Goal: Transaction & Acquisition: Purchase product/service

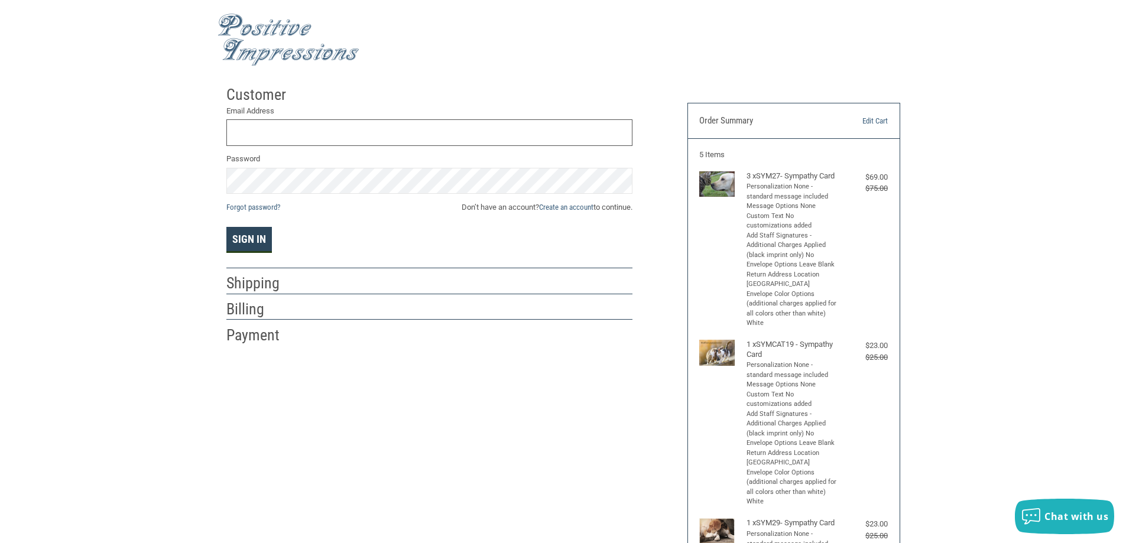
type input "[EMAIL_ADDRESS][DOMAIN_NAME]"
click at [240, 239] on button "Sign In" at bounding box center [248, 240] width 45 height 26
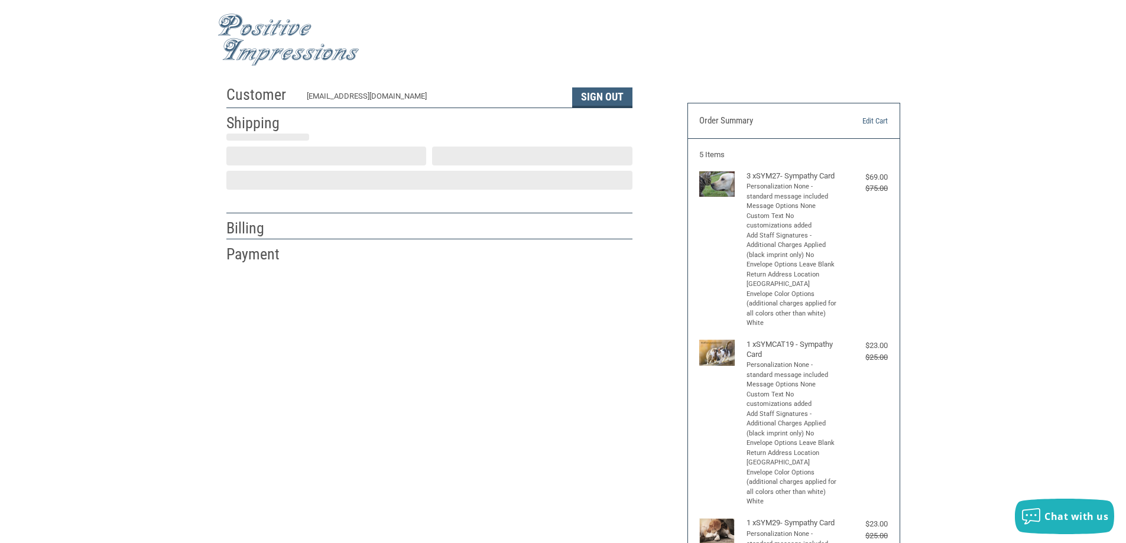
select select "US"
select select "NY"
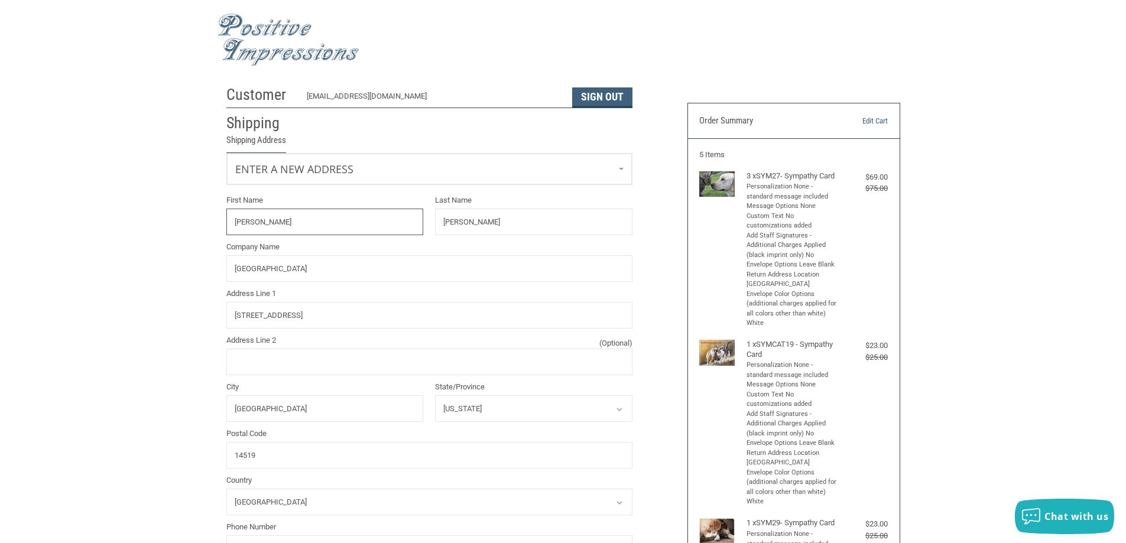
radio input "true"
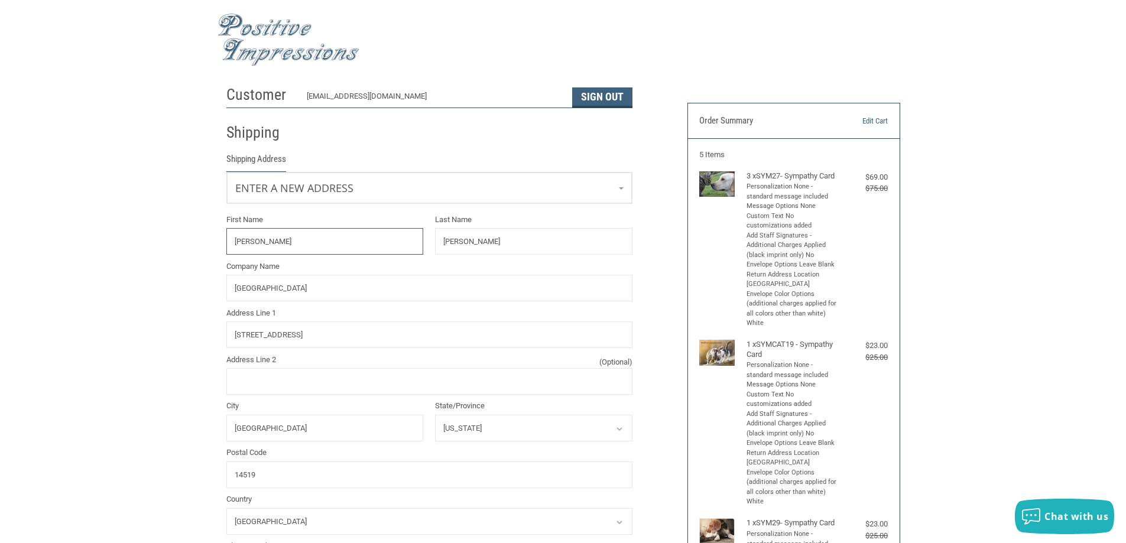
scroll to position [59, 0]
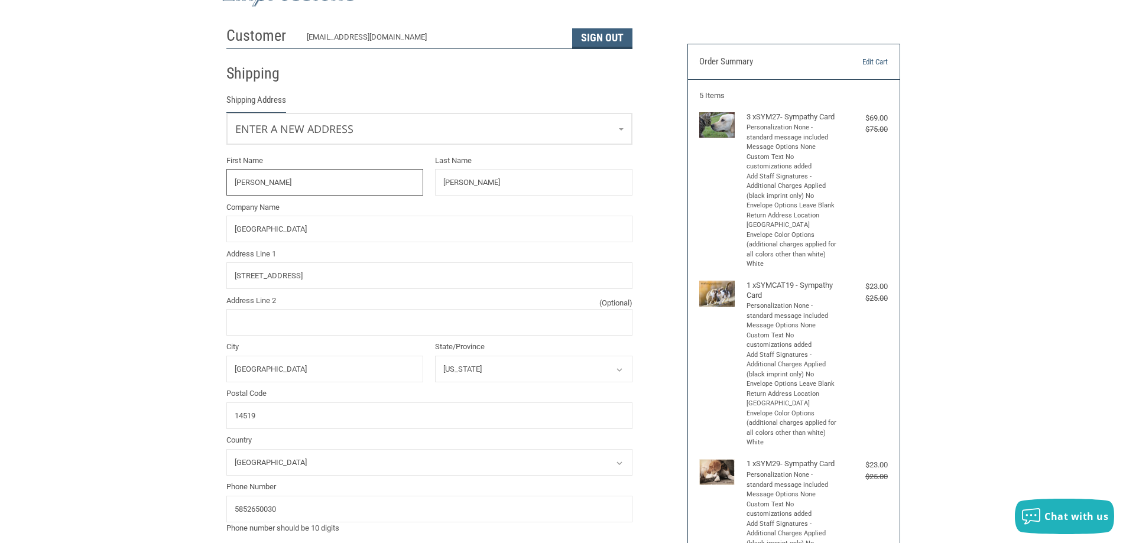
drag, startPoint x: 274, startPoint y: 183, endPoint x: 9, endPoint y: 168, distance: 265.7
click at [21, 173] on div "Customer [EMAIL_ADDRESS][DOMAIN_NAME] Sign Out Shipping Shipping Address Enter …" at bounding box center [563, 475] width 1126 height 908
type input "[PERSON_NAME]"
drag, startPoint x: 532, startPoint y: 191, endPoint x: 527, endPoint y: 180, distance: 11.9
click at [529, 182] on input "[PERSON_NAME]" at bounding box center [533, 182] width 197 height 27
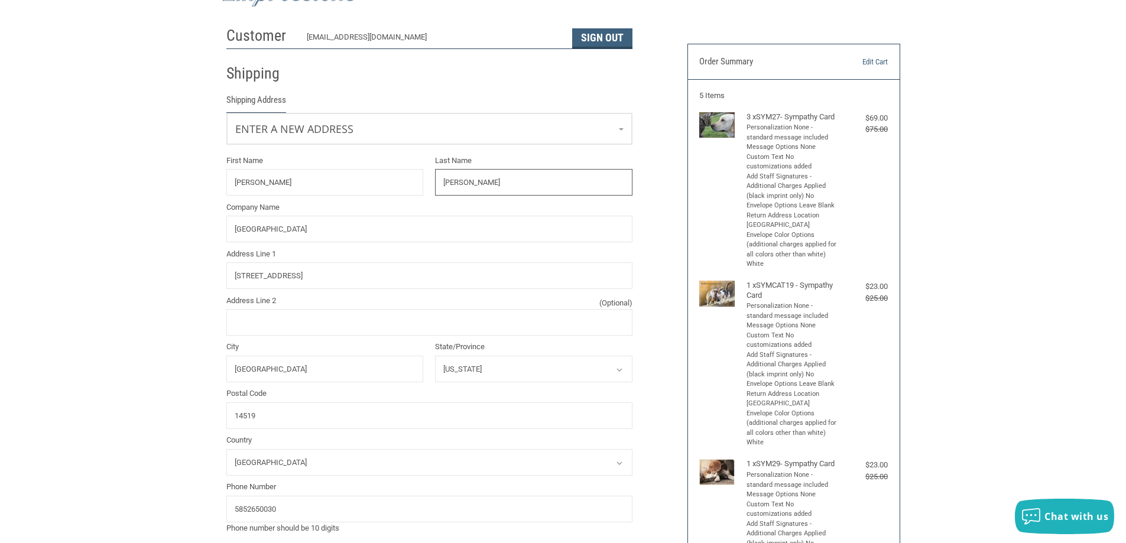
drag, startPoint x: 524, startPoint y: 178, endPoint x: 300, endPoint y: 204, distance: 225.5
click at [301, 204] on div "First Name [PERSON_NAME] Last Name [PERSON_NAME] Company Name COUNTY LINE ANIMA…" at bounding box center [429, 344] width 418 height 379
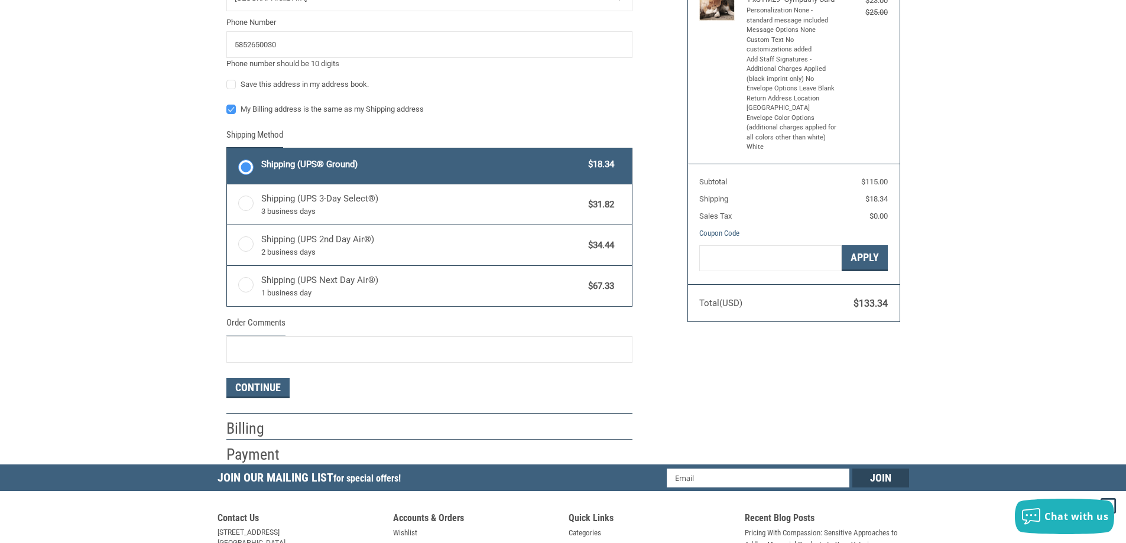
scroll to position [650, 0]
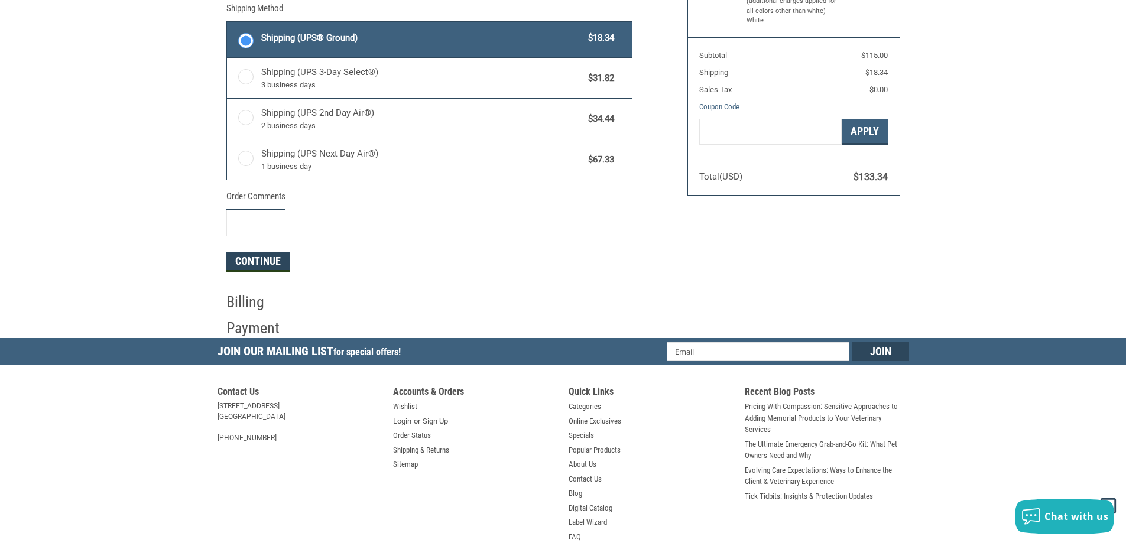
type input "[PERSON_NAME]"
click at [255, 263] on button "Continue" at bounding box center [257, 262] width 63 height 20
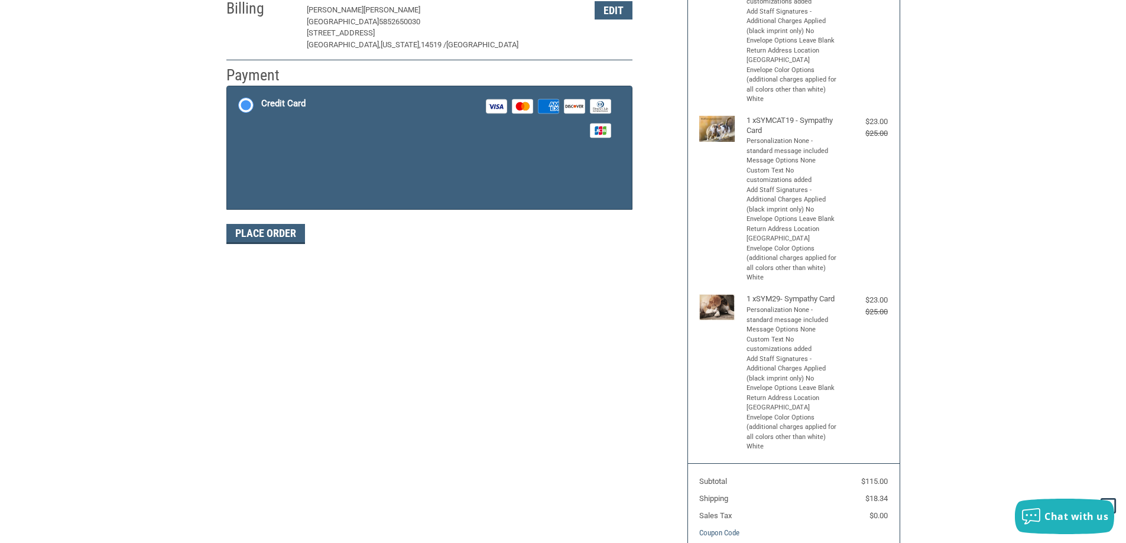
scroll to position [177, 0]
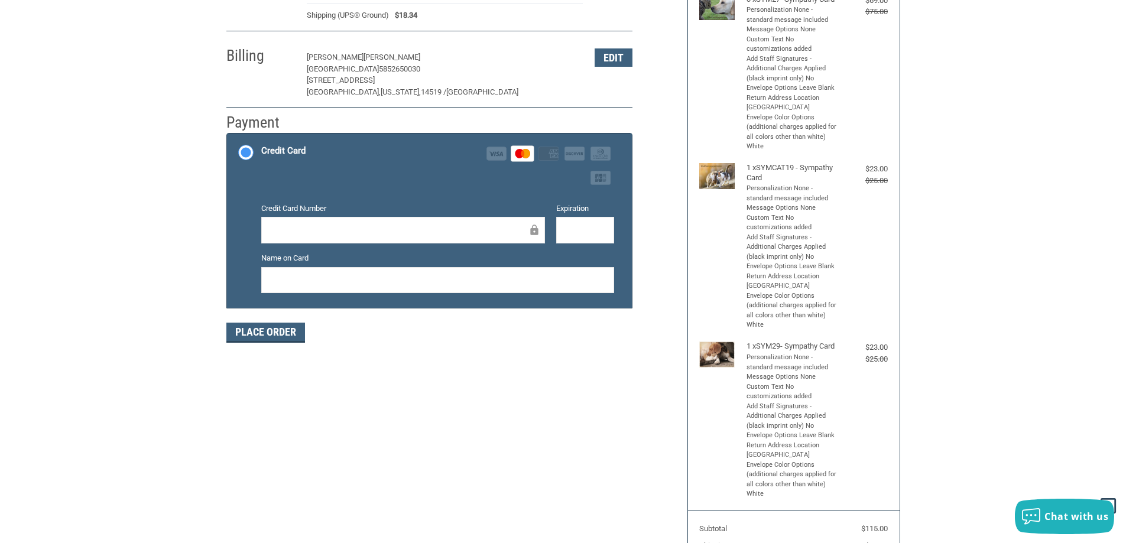
click at [586, 237] on iframe at bounding box center [584, 230] width 41 height 14
click at [268, 333] on button "Place Order" at bounding box center [265, 333] width 79 height 20
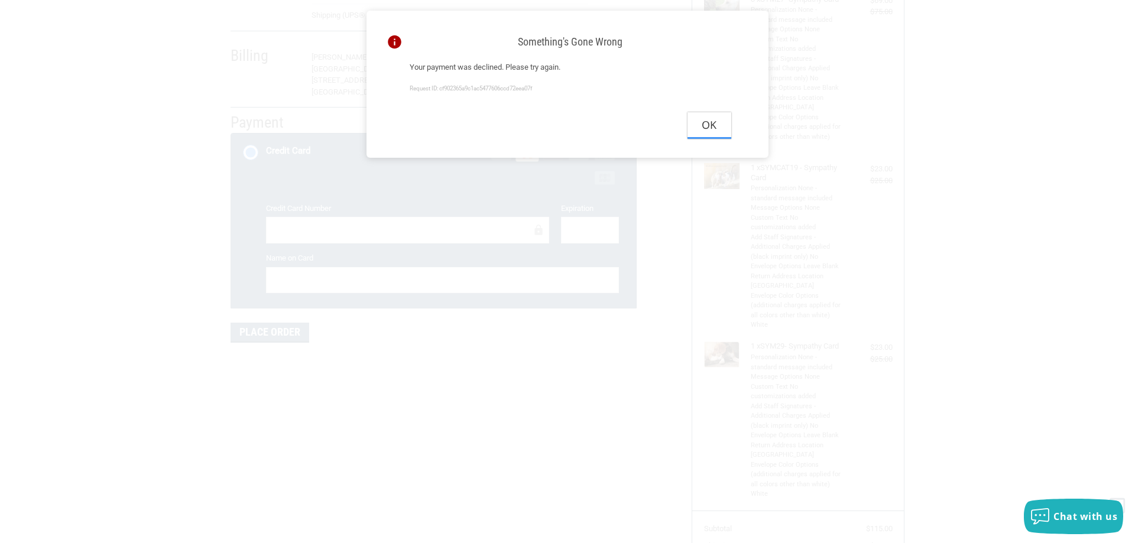
click at [704, 131] on button "Ok" at bounding box center [709, 125] width 44 height 27
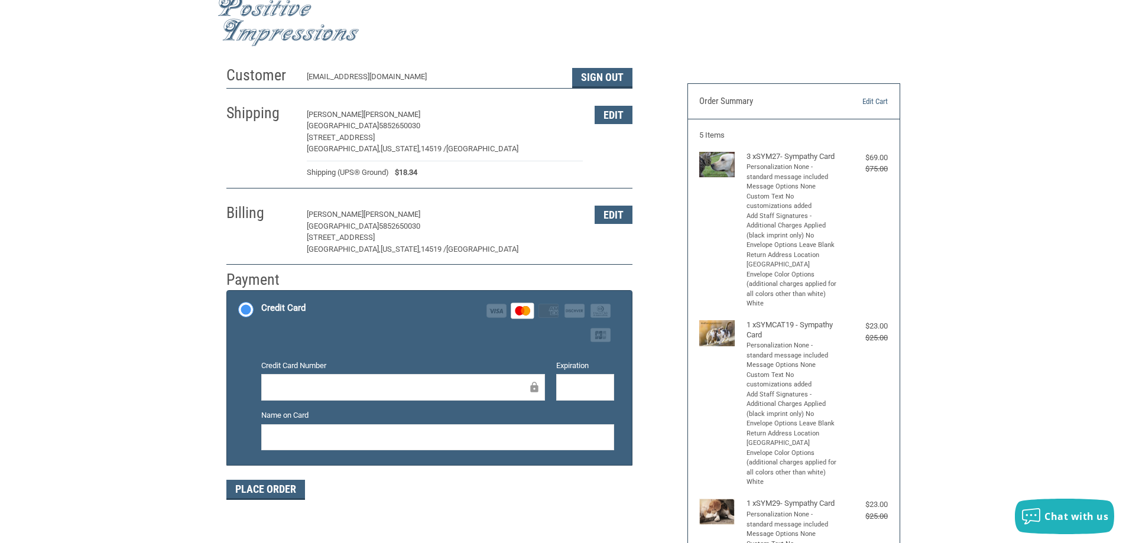
scroll to position [0, 0]
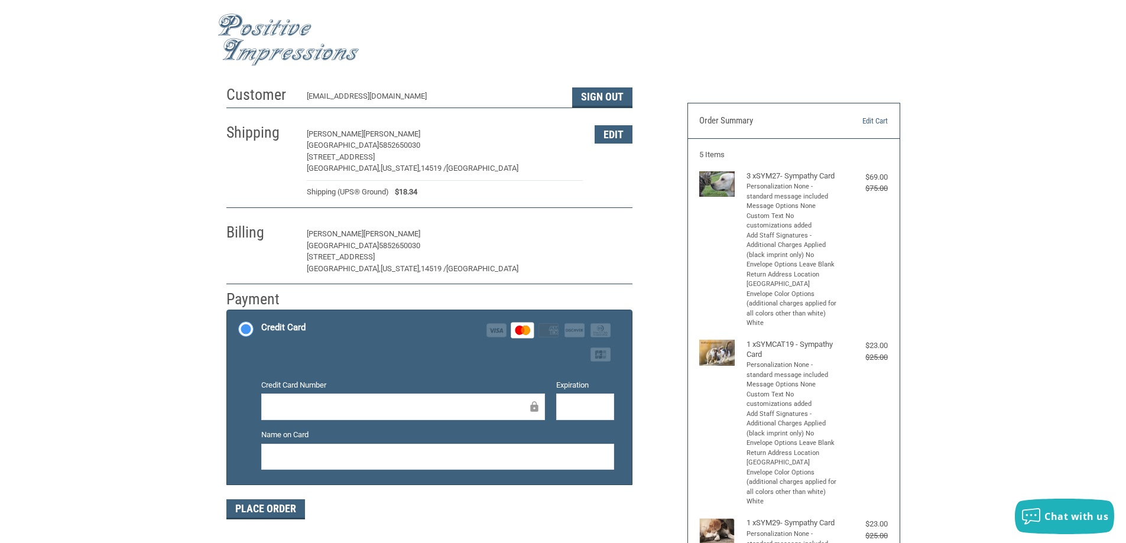
drag, startPoint x: 606, startPoint y: 232, endPoint x: 542, endPoint y: 248, distance: 66.4
click at [600, 233] on button "Edit" at bounding box center [613, 234] width 38 height 18
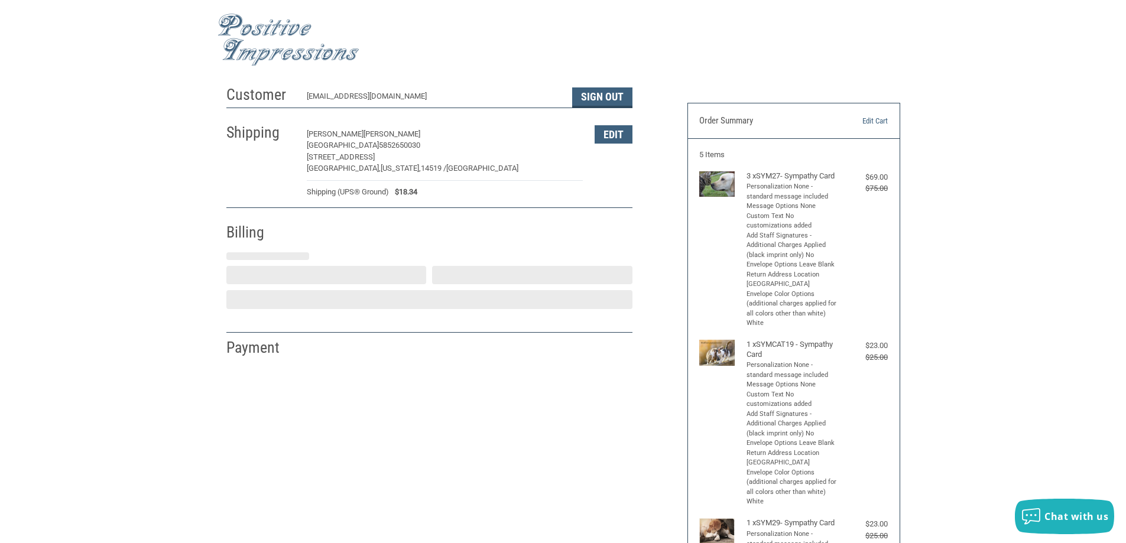
select select "NY"
select select "US"
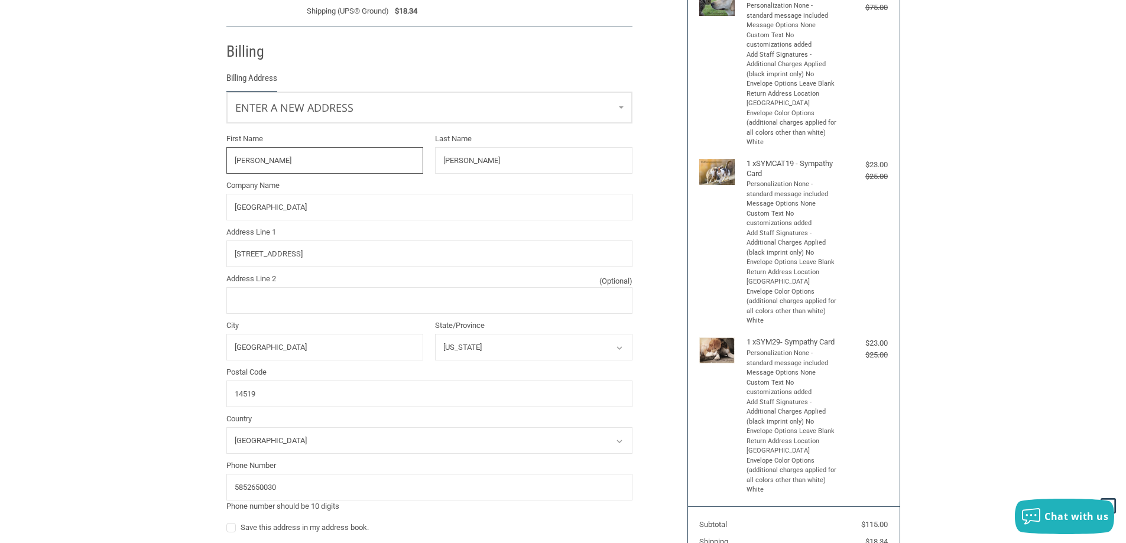
scroll to position [209, 0]
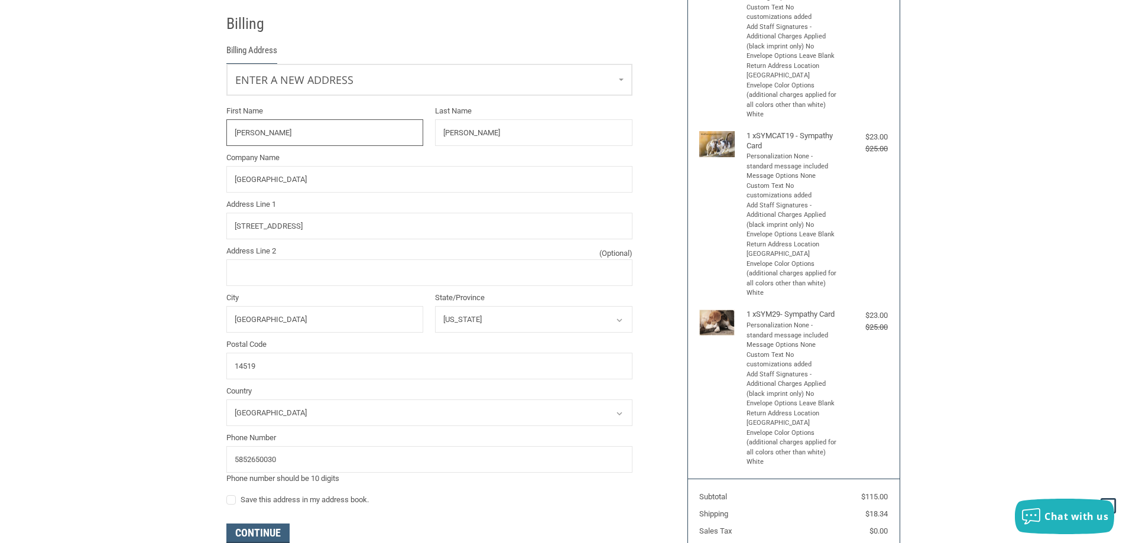
drag, startPoint x: 259, startPoint y: 132, endPoint x: 119, endPoint y: 142, distance: 139.8
click at [119, 144] on div "Customer [EMAIL_ADDRESS][DOMAIN_NAME] Sign Out Shipping [PERSON_NAME][GEOGRAPHI…" at bounding box center [563, 259] width 1126 height 777
type input "[PERSON_NAME]"
click at [515, 138] on input "[PERSON_NAME]" at bounding box center [533, 132] width 197 height 27
drag, startPoint x: 516, startPoint y: 138, endPoint x: 366, endPoint y: 144, distance: 150.2
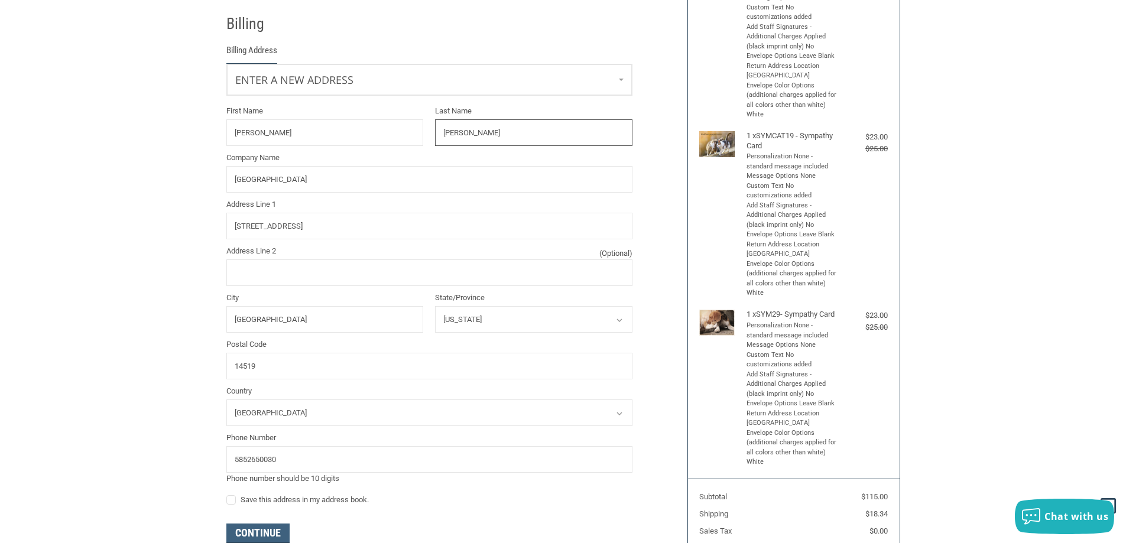
click at [378, 139] on div "First Name [PERSON_NAME] Last Name [PERSON_NAME] Company Name COUNTY LINE ANIMA…" at bounding box center [429, 294] width 418 height 379
type input "[PERSON_NAME]"
click at [119, 212] on div "Customer [EMAIL_ADDRESS][DOMAIN_NAME] Sign Out Shipping [PERSON_NAME][GEOGRAPHI…" at bounding box center [563, 259] width 1126 height 777
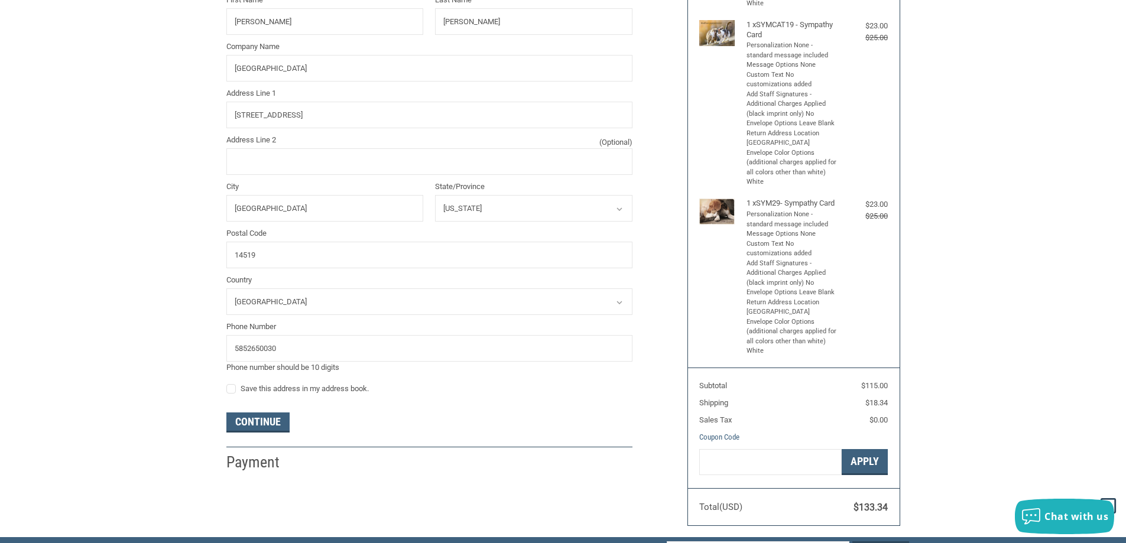
scroll to position [504, 0]
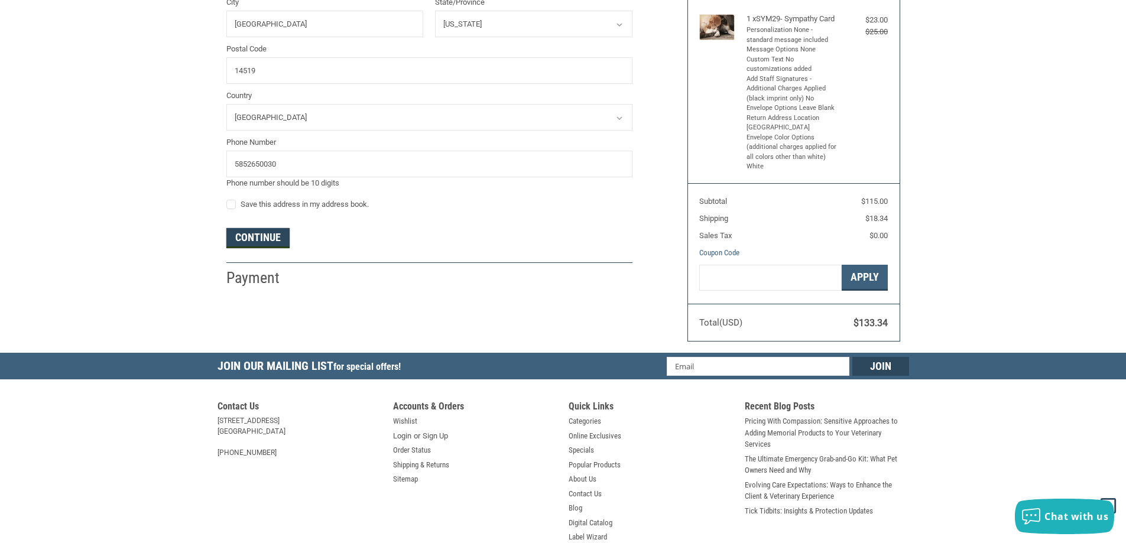
drag, startPoint x: 270, startPoint y: 231, endPoint x: 554, endPoint y: 270, distance: 286.9
click at [271, 231] on button "Continue" at bounding box center [257, 238] width 63 height 20
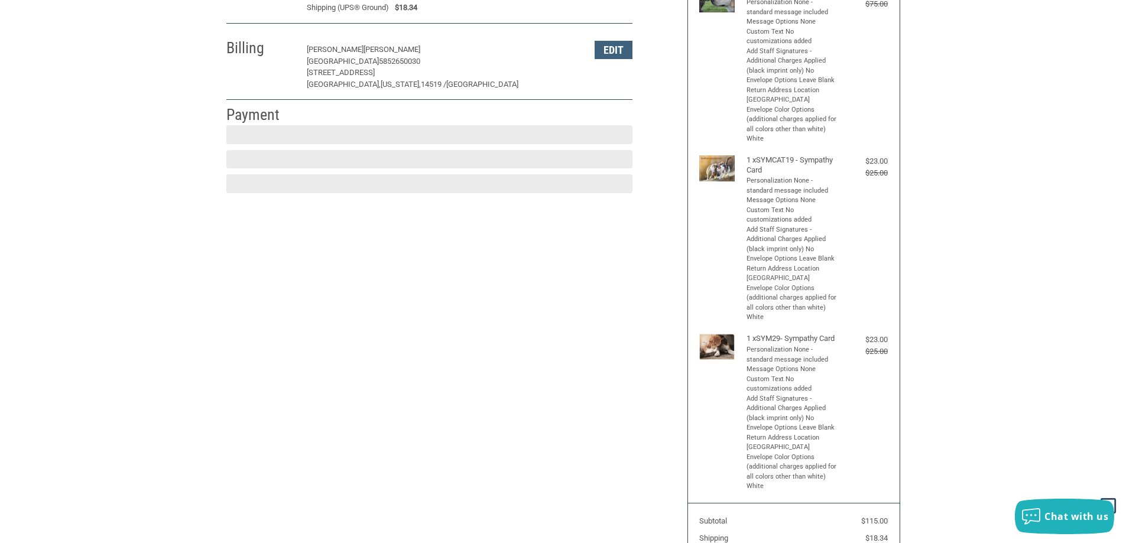
scroll to position [177, 0]
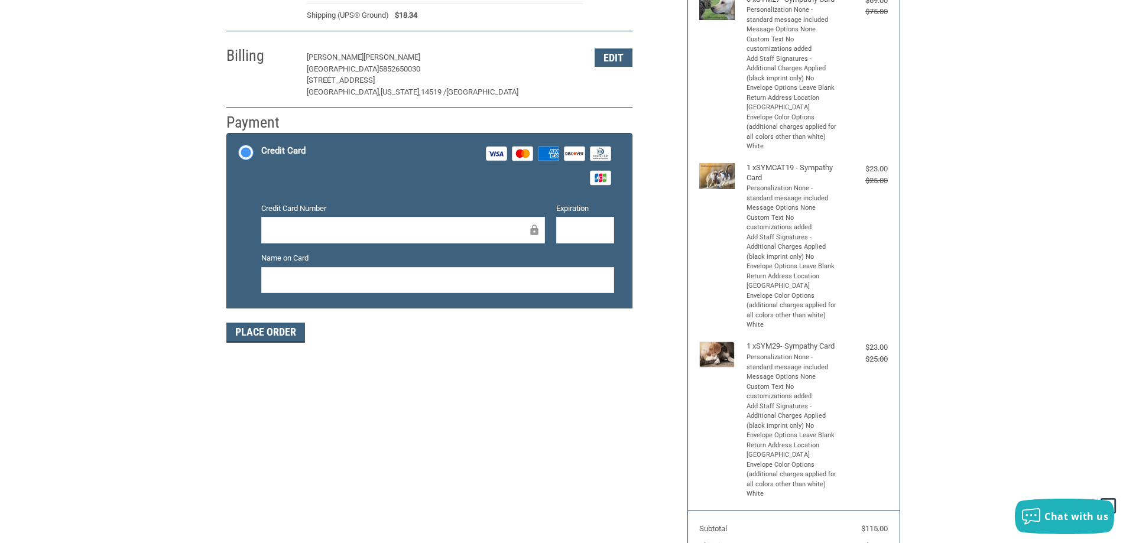
click at [343, 238] on div at bounding box center [403, 230] width 284 height 27
click at [587, 223] on iframe at bounding box center [584, 230] width 41 height 14
click at [271, 335] on button "Place Order" at bounding box center [265, 333] width 79 height 20
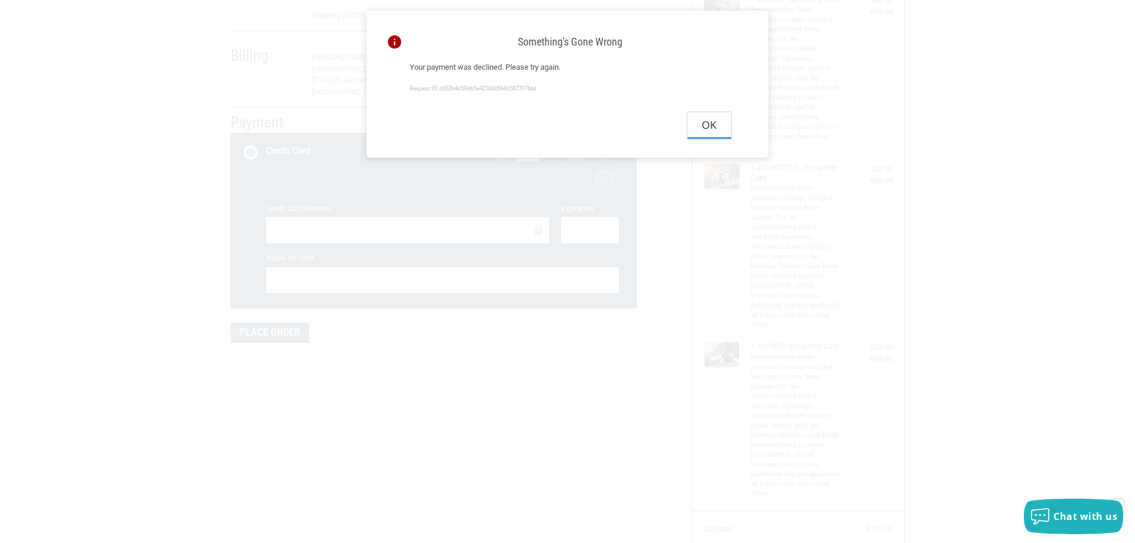
click at [714, 134] on button "Ok" at bounding box center [709, 125] width 44 height 27
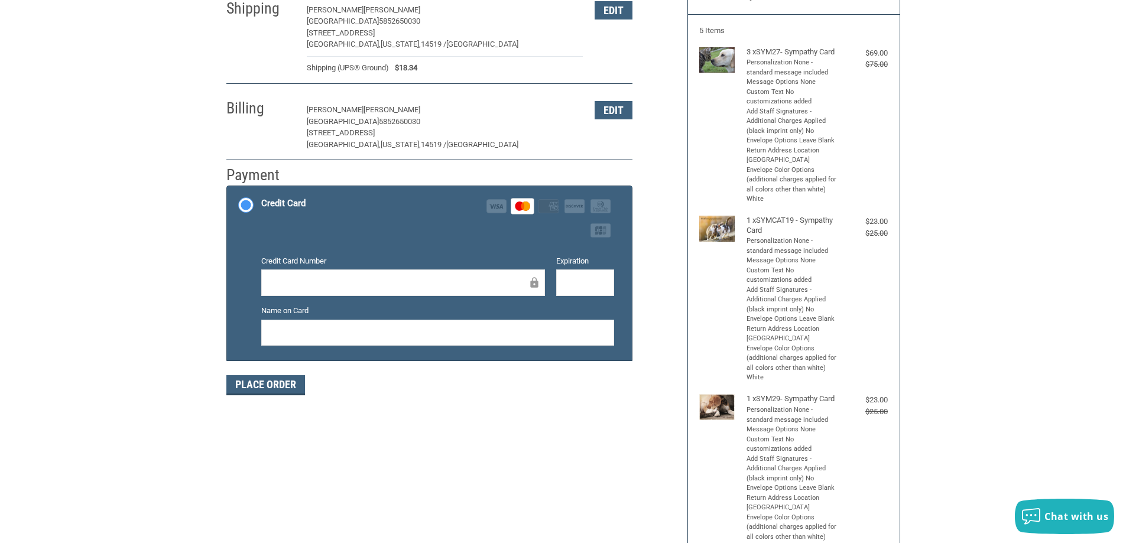
scroll to position [59, 0]
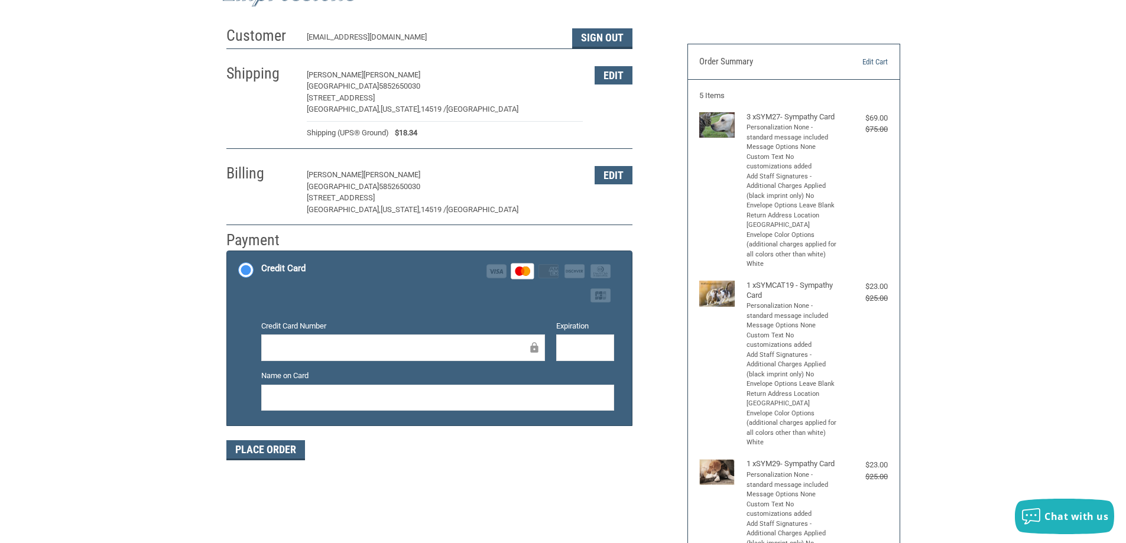
click at [526, 269] on icon at bounding box center [526, 270] width 8 height 9
click at [227, 253] on input "Credit Card Visa Master Amex Discover Diners Club JCB" at bounding box center [227, 252] width 1 height 1
click at [518, 272] on icon at bounding box center [522, 270] width 15 height 9
click at [227, 253] on input "Credit Card Visa Master Amex Discover Diners Club JCB" at bounding box center [227, 252] width 1 height 1
click at [258, 450] on button "Place Order" at bounding box center [265, 450] width 79 height 20
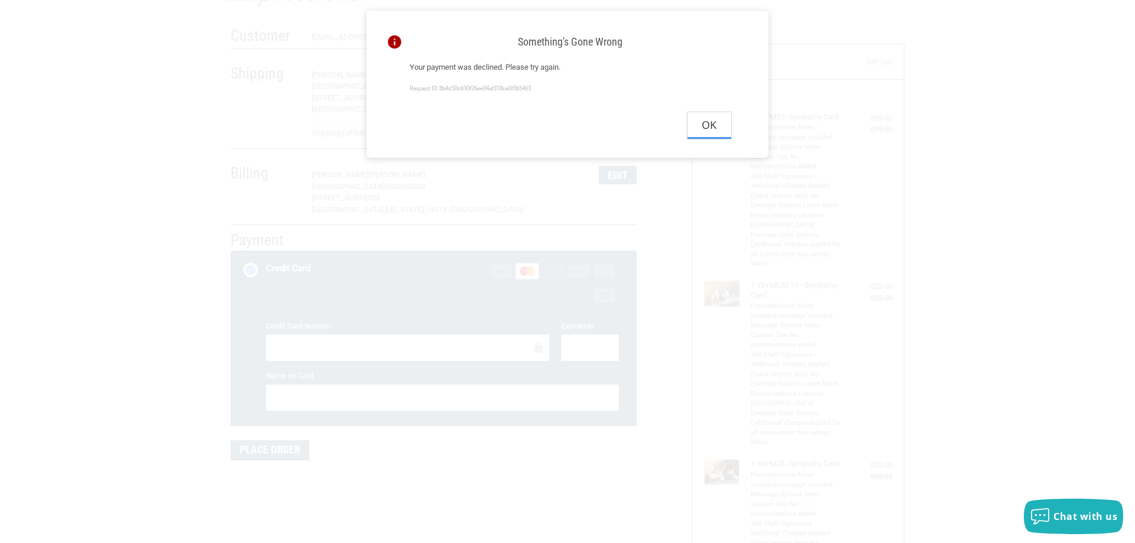
click at [710, 139] on button "Ok" at bounding box center [709, 125] width 44 height 27
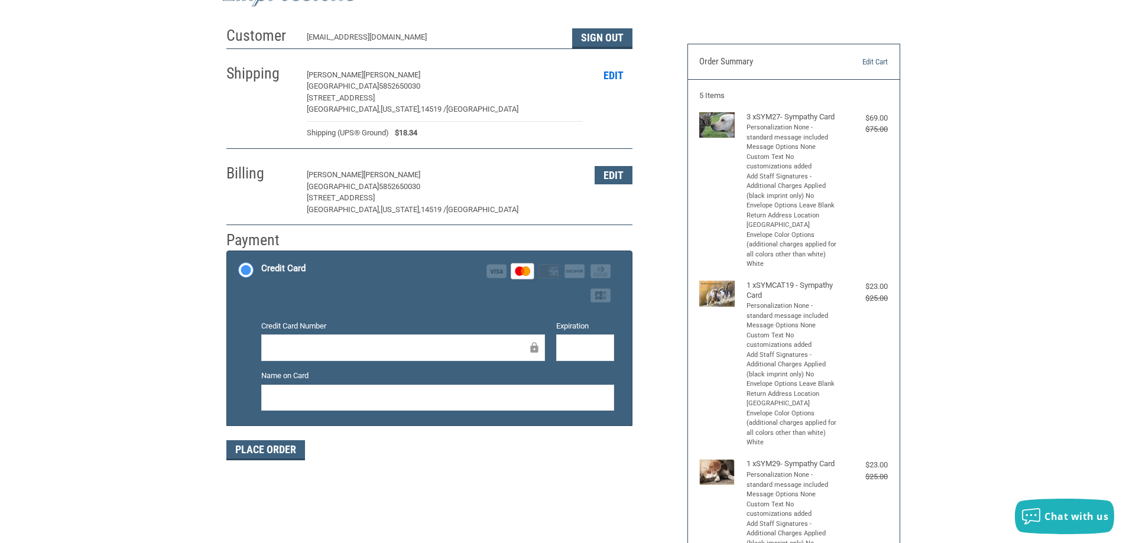
click at [622, 70] on button "Edit" at bounding box center [613, 75] width 38 height 18
select select "NY"
select select "US"
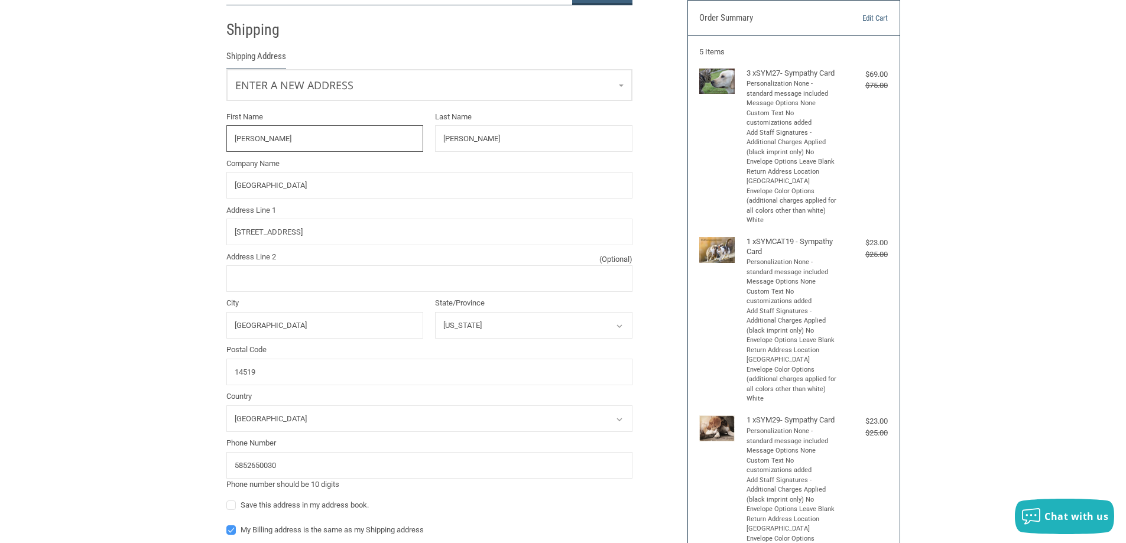
scroll to position [109, 0]
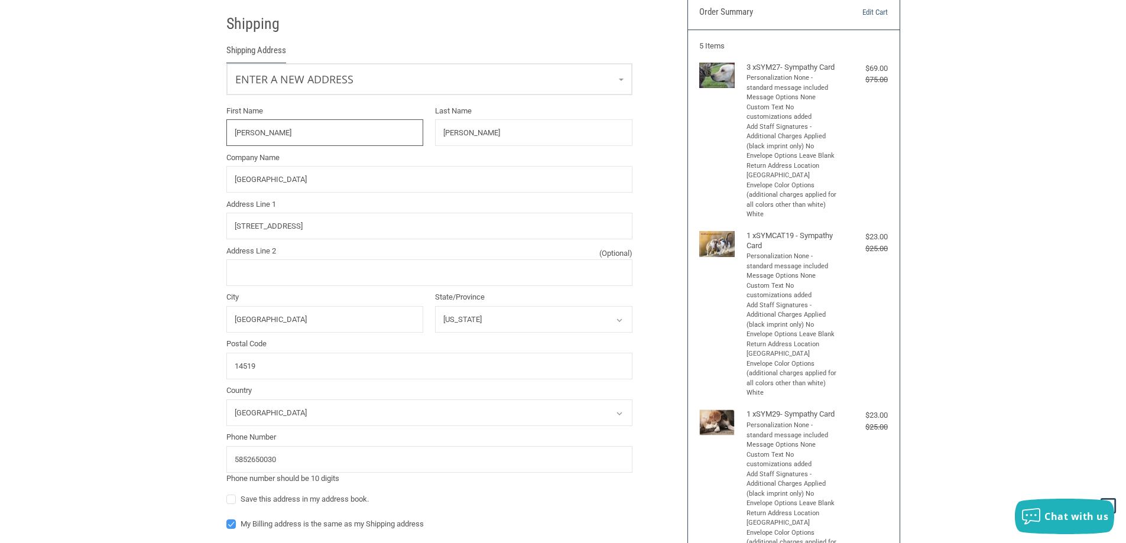
drag, startPoint x: 265, startPoint y: 128, endPoint x: 167, endPoint y: 140, distance: 98.8
click at [169, 141] on div "Customer [EMAIL_ADDRESS][DOMAIN_NAME] Sign Out Shipping Shipping Address Enter …" at bounding box center [563, 450] width 1126 height 959
type input "[PERSON_NAME]"
click at [541, 141] on input "[PERSON_NAME]" at bounding box center [533, 132] width 197 height 27
drag, startPoint x: 541, startPoint y: 141, endPoint x: 282, endPoint y: 167, distance: 260.7
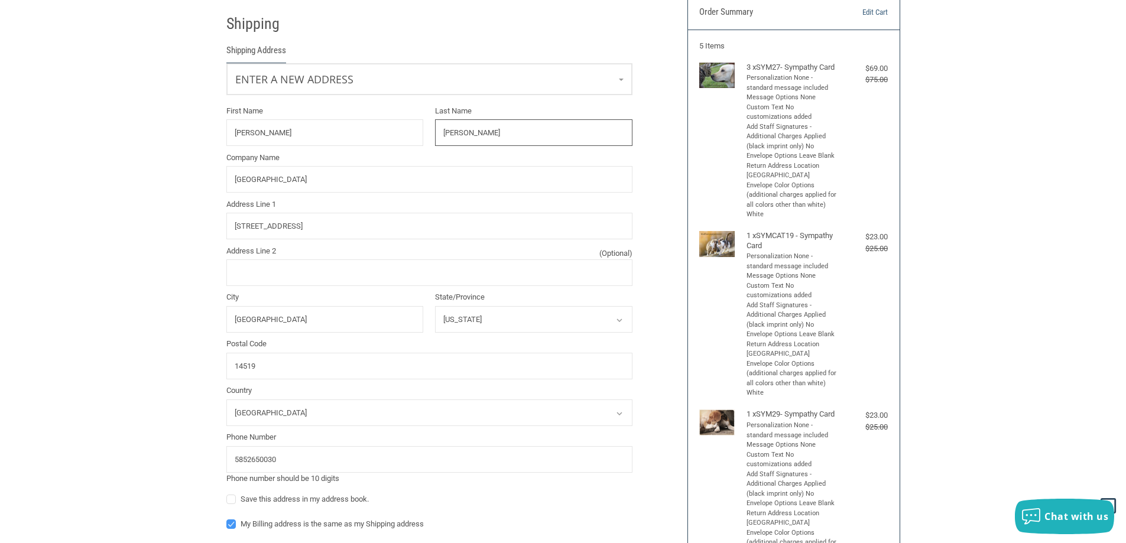
click at [282, 167] on div "First Name [PERSON_NAME] Last Name [PERSON_NAME] Company Name COUNTY LINE ANIMA…" at bounding box center [429, 294] width 418 height 379
type input "[PERSON_NAME]"
click at [350, 239] on input "[STREET_ADDRESS]" at bounding box center [429, 226] width 406 height 27
click at [129, 370] on div "Customer [EMAIL_ADDRESS][DOMAIN_NAME] Sign Out Shipping Shipping Address Enter …" at bounding box center [563, 450] width 1126 height 959
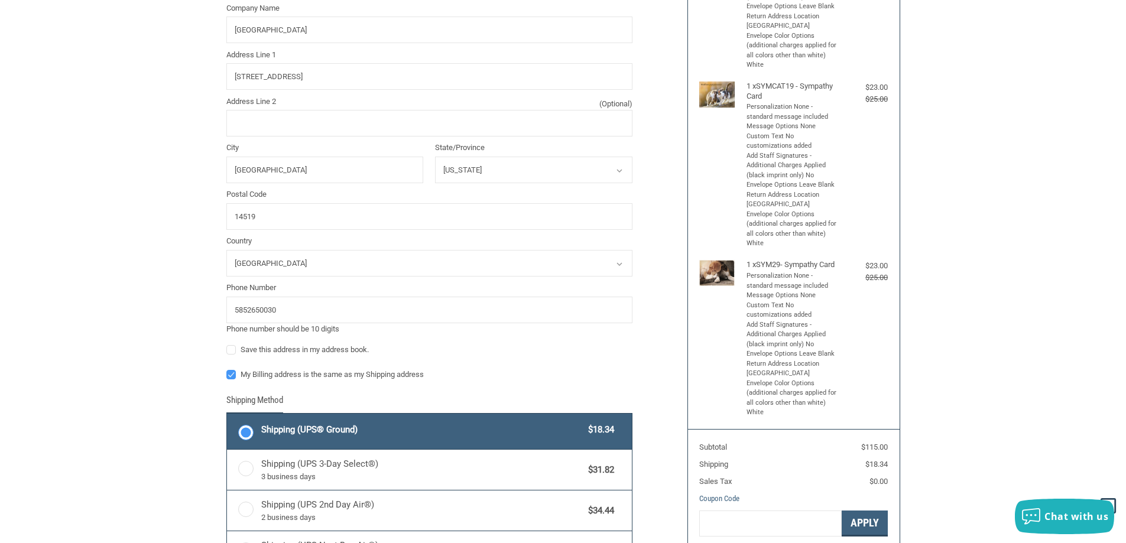
scroll to position [286, 0]
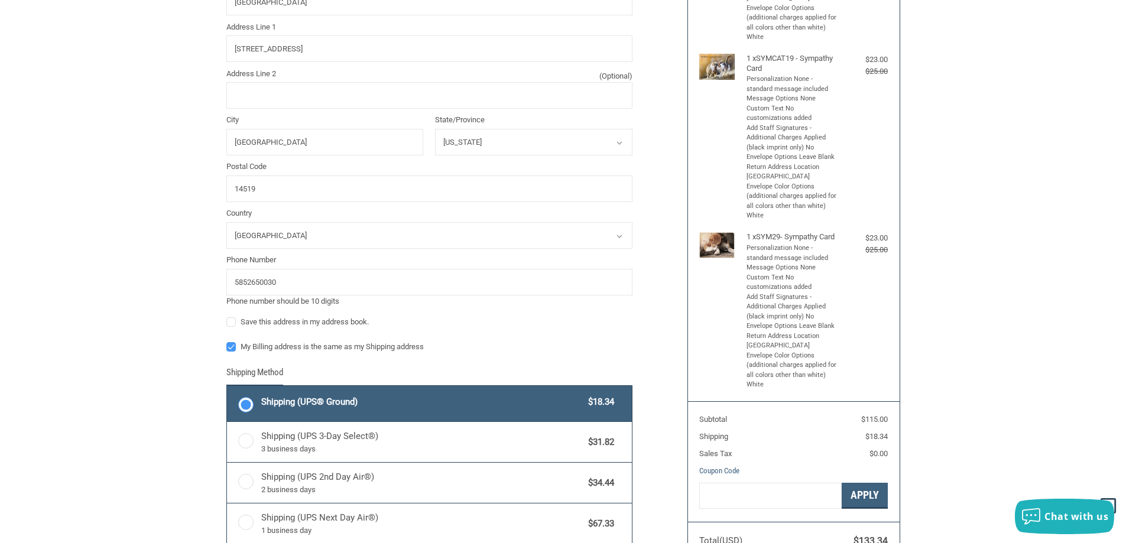
click at [229, 321] on label "Save this address in my address book." at bounding box center [429, 321] width 406 height 9
click at [227, 317] on input "Save this address in my address book." at bounding box center [226, 316] width 1 height 1
checkbox input "true"
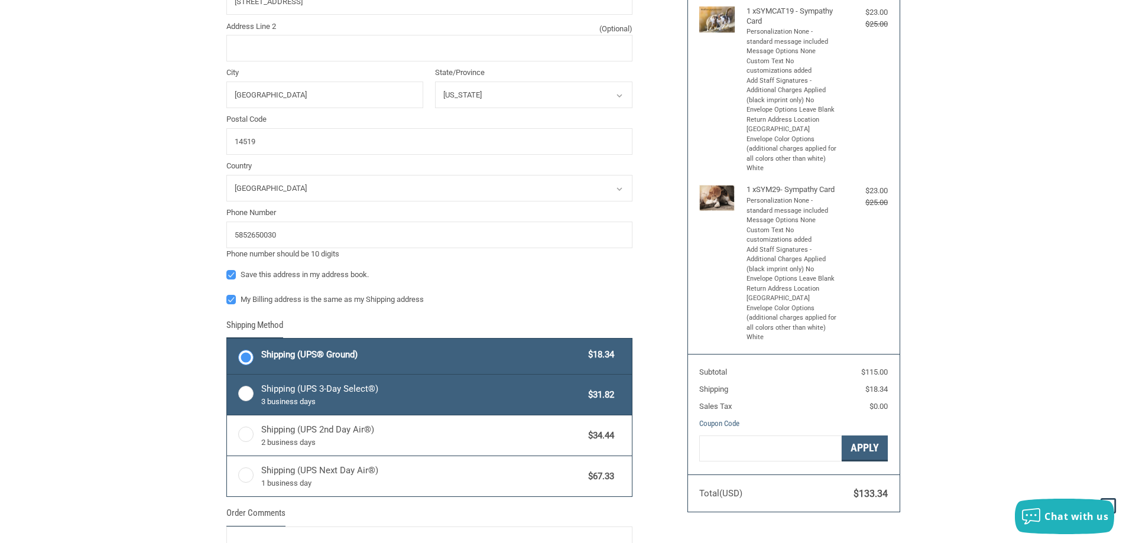
scroll to position [522, 0]
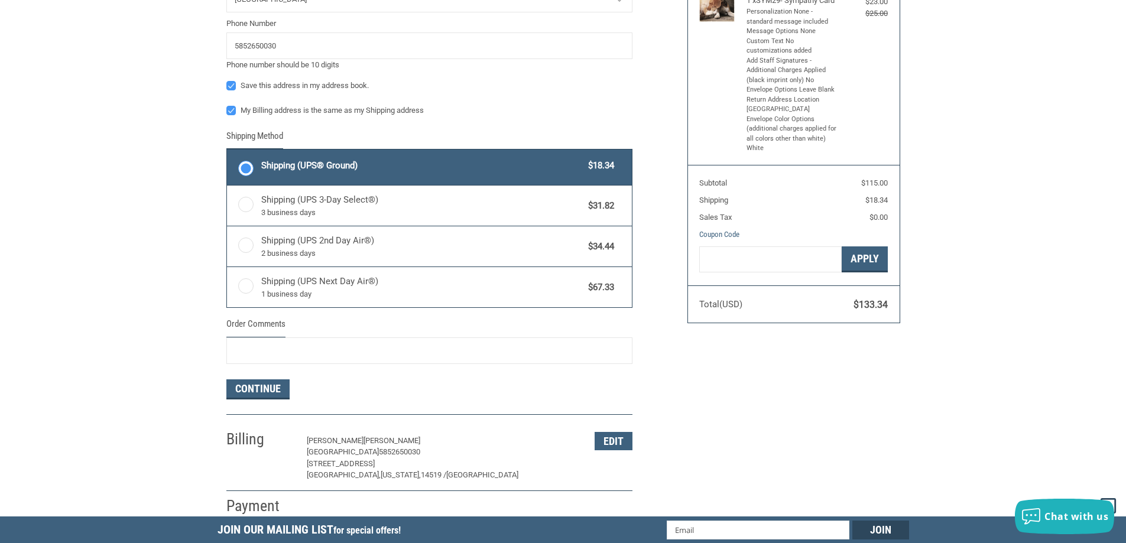
click at [417, 169] on span "Shipping (UPS® Ground)" at bounding box center [421, 166] width 321 height 14
click at [227, 151] on input "Shipping (UPS® Ground) $18.34" at bounding box center [227, 151] width 1 height 1
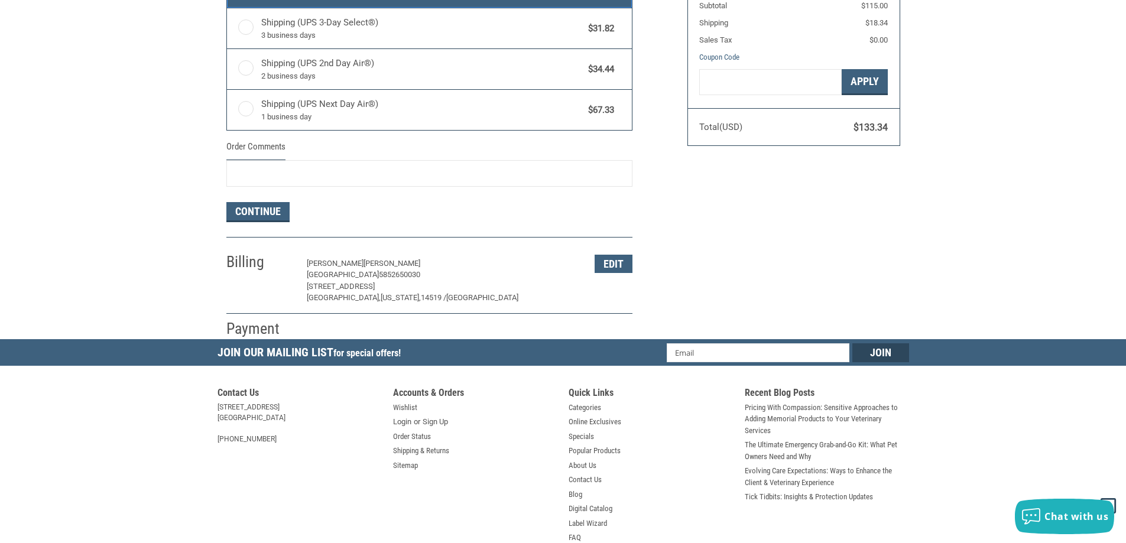
scroll to position [779, 0]
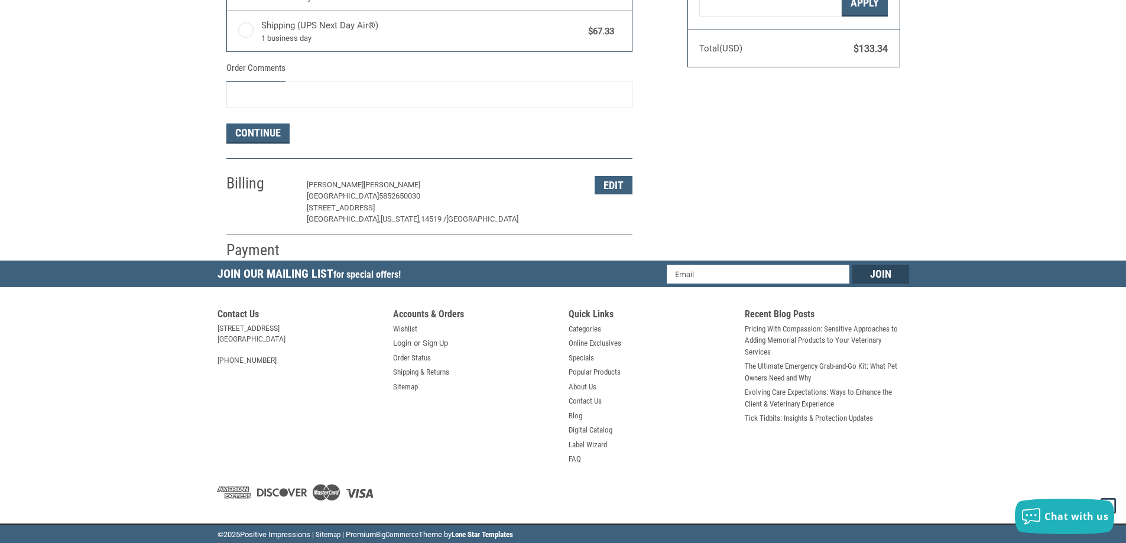
click at [252, 246] on h2 "Payment" at bounding box center [260, 249] width 69 height 19
click at [267, 135] on button "Continue" at bounding box center [257, 133] width 63 height 20
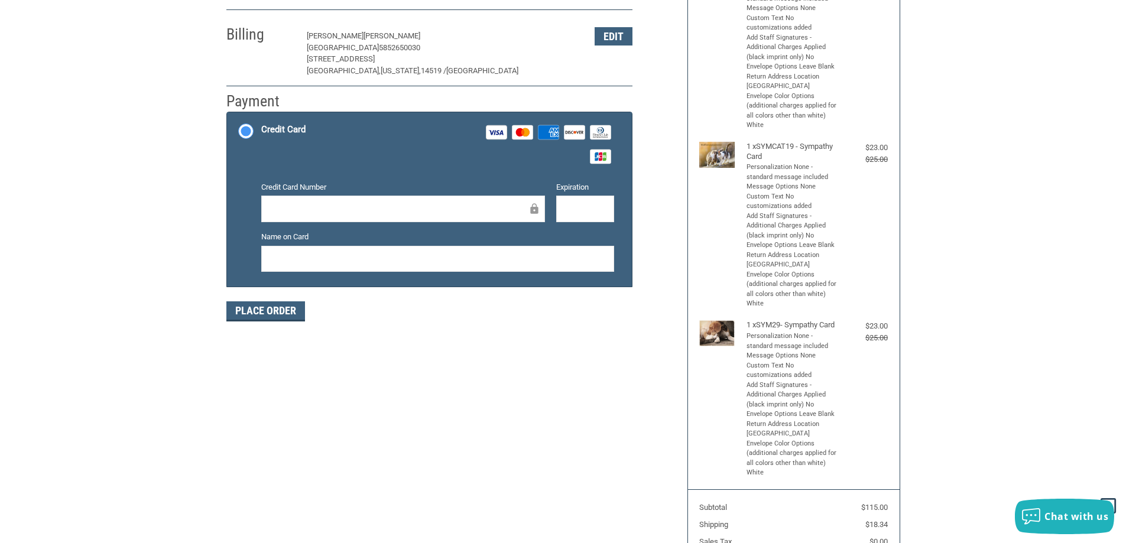
scroll to position [177, 0]
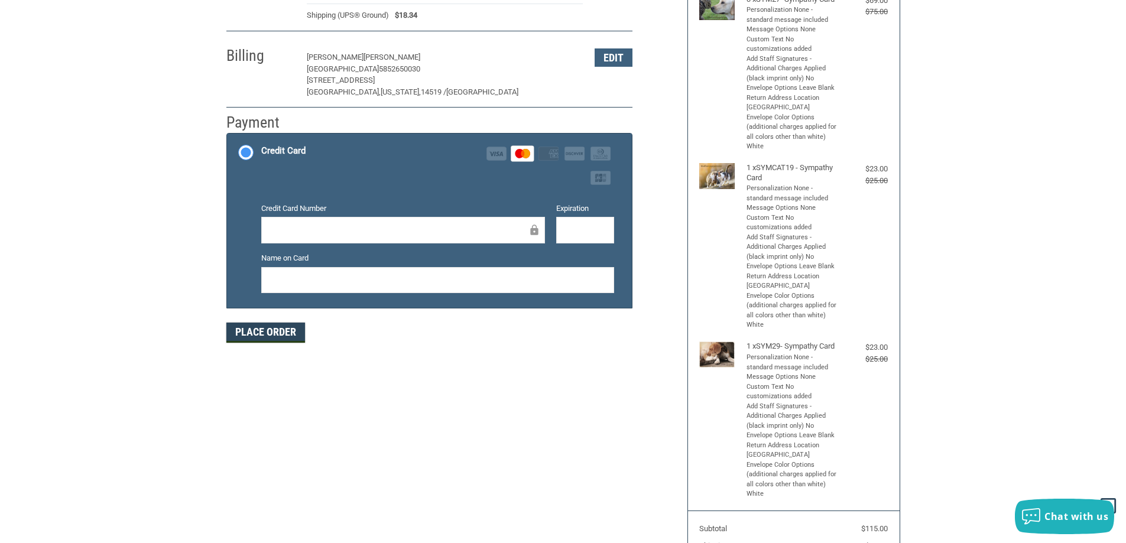
click at [266, 327] on button "Place Order" at bounding box center [265, 333] width 79 height 20
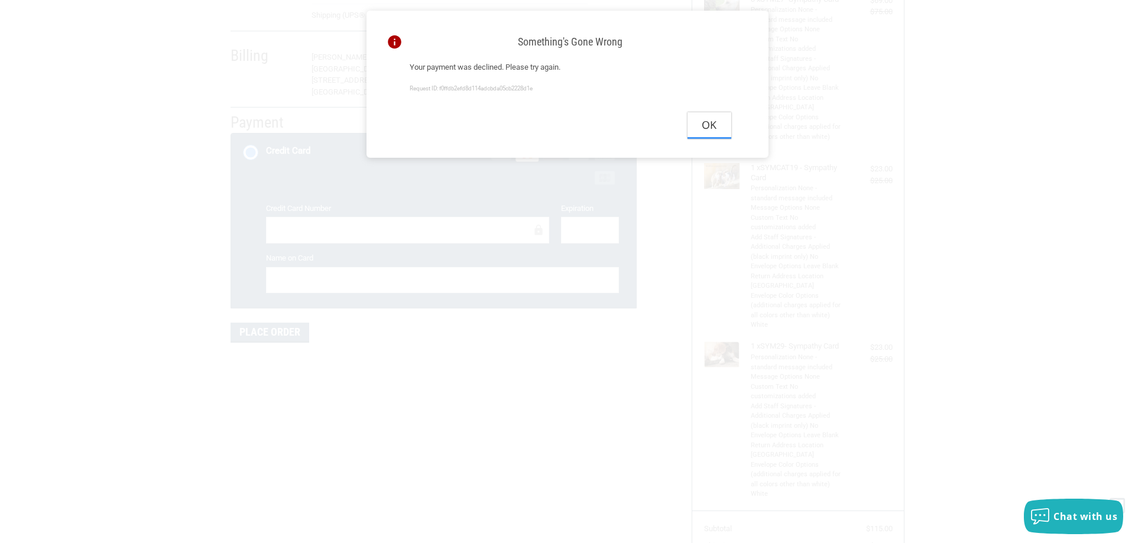
click at [699, 132] on button "Ok" at bounding box center [709, 125] width 44 height 27
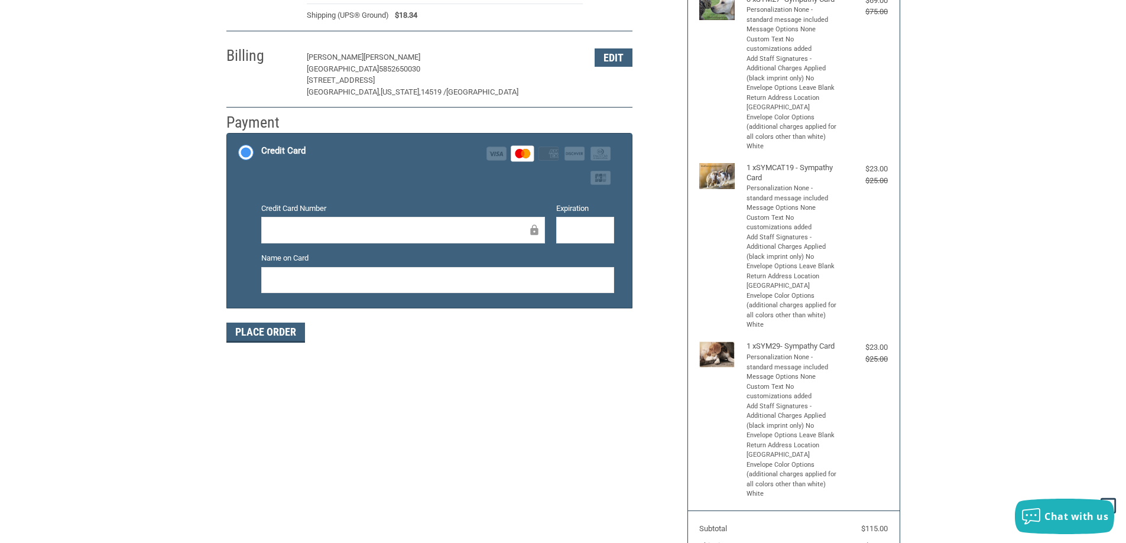
click at [486, 397] on div "Customer [EMAIL_ADDRESS][DOMAIN_NAME] Sign Out Shipping [PERSON_NAME] COUNTY LI…" at bounding box center [562, 291] width 691 height 777
click at [1046, 214] on div "Customer [EMAIL_ADDRESS][DOMAIN_NAME] Sign Out Shipping [PERSON_NAME] COUNTY LI…" at bounding box center [563, 291] width 1126 height 777
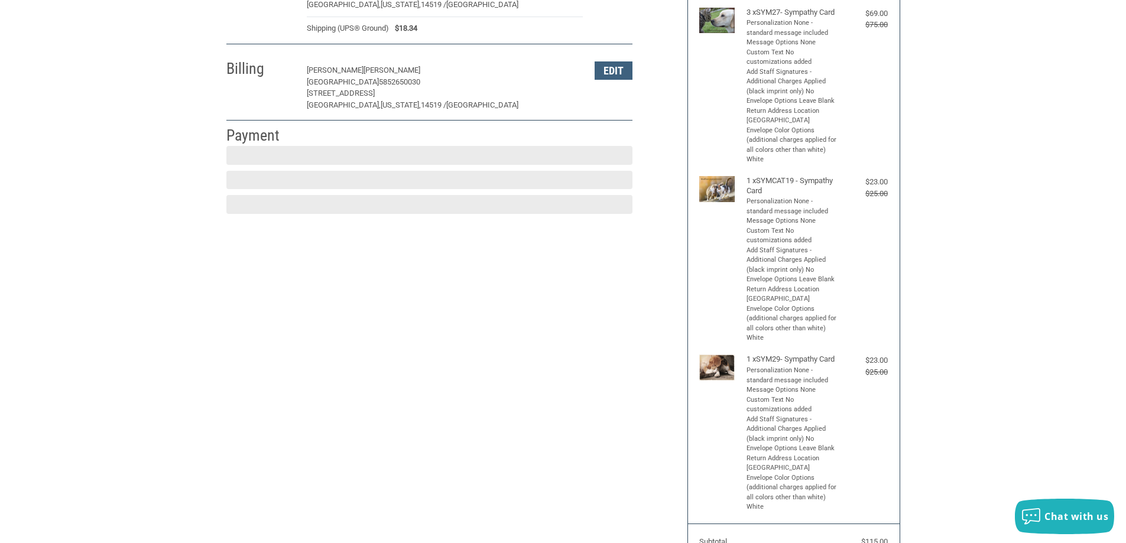
scroll to position [177, 0]
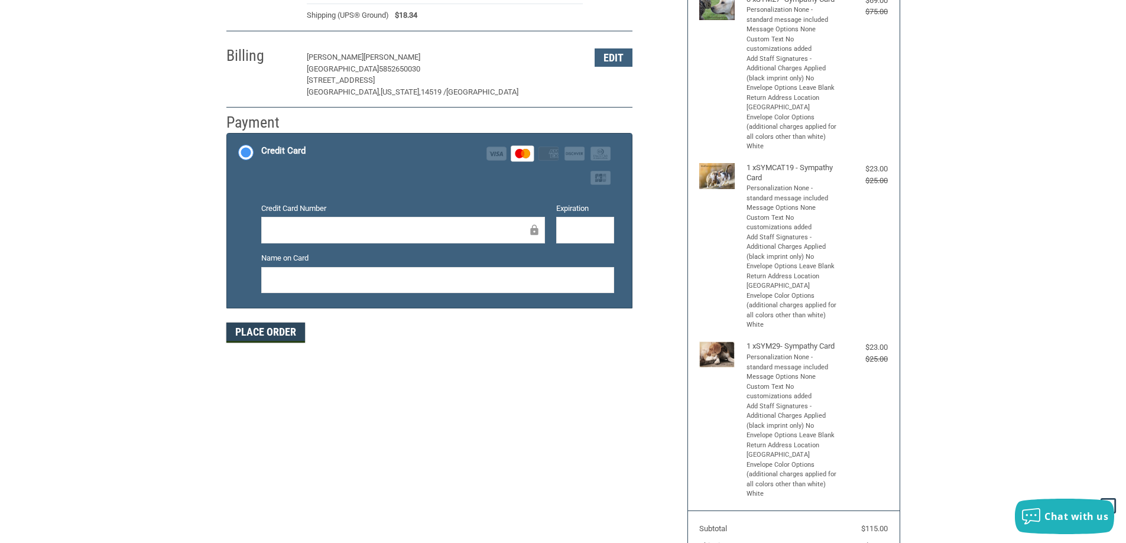
click at [278, 333] on button "Place Order" at bounding box center [265, 333] width 79 height 20
click at [255, 331] on button "Place Order" at bounding box center [265, 333] width 79 height 20
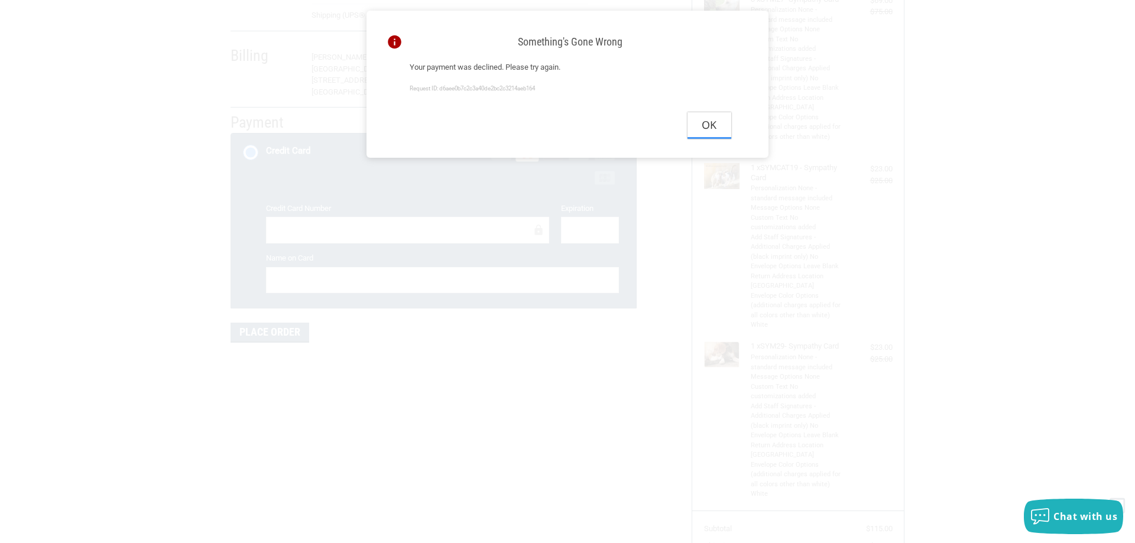
click at [717, 134] on button "Ok" at bounding box center [709, 125] width 44 height 27
